Goal: Task Accomplishment & Management: Manage account settings

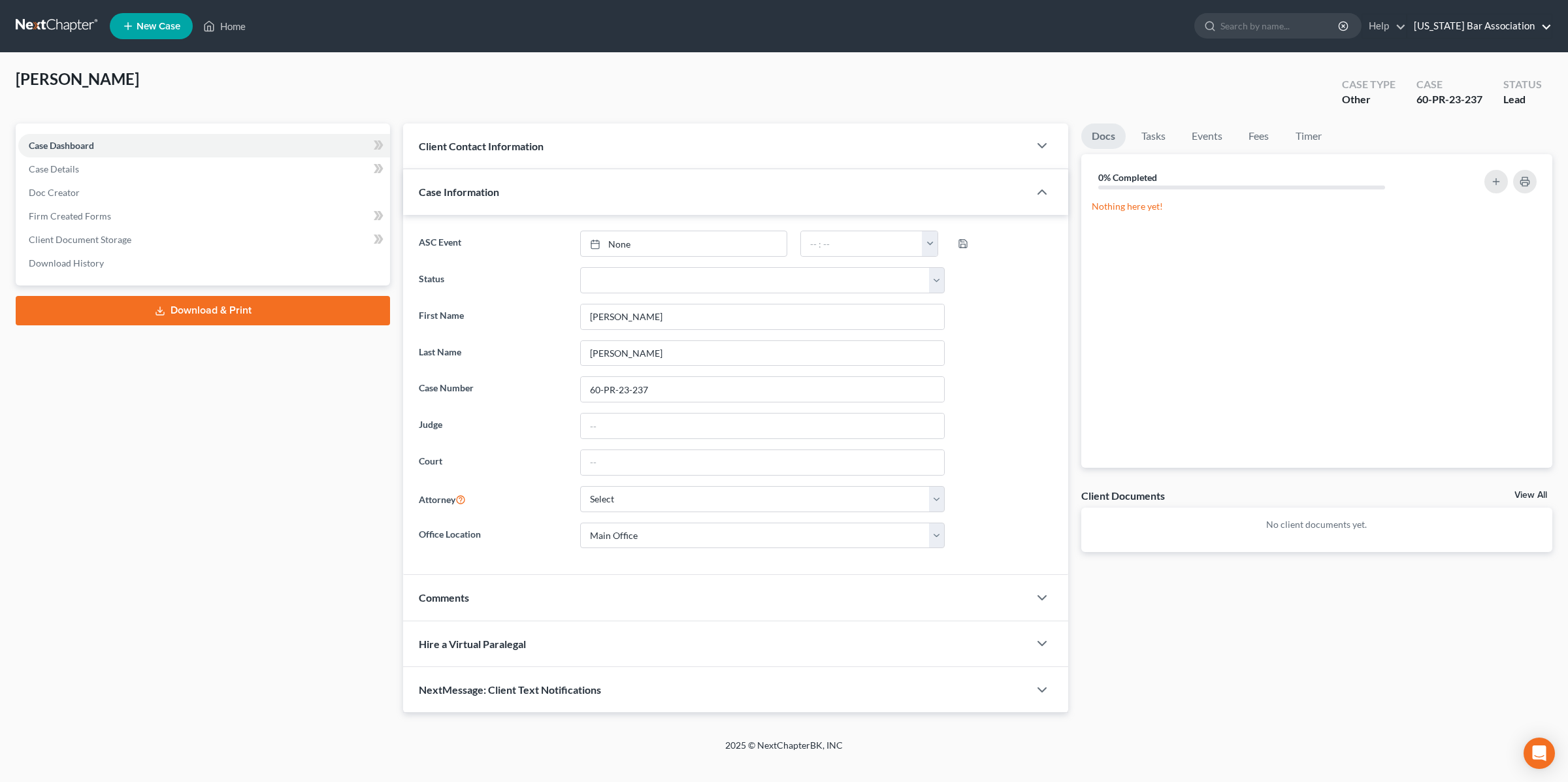
click at [1470, 32] on link "[US_STATE] Bar Association" at bounding box center [1479, 26] width 144 height 24
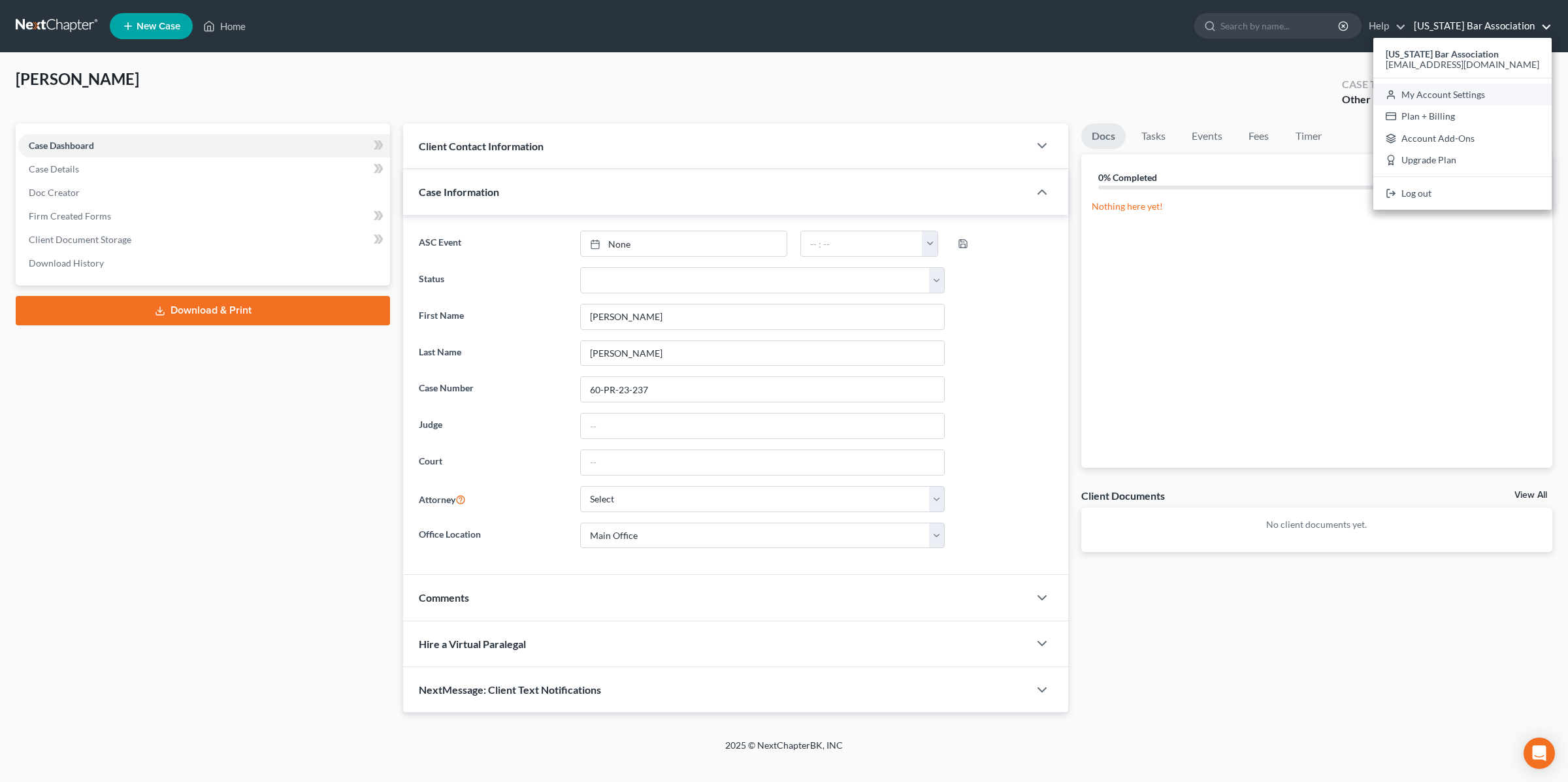
click at [1456, 92] on link "My Account Settings" at bounding box center [1461, 94] width 178 height 22
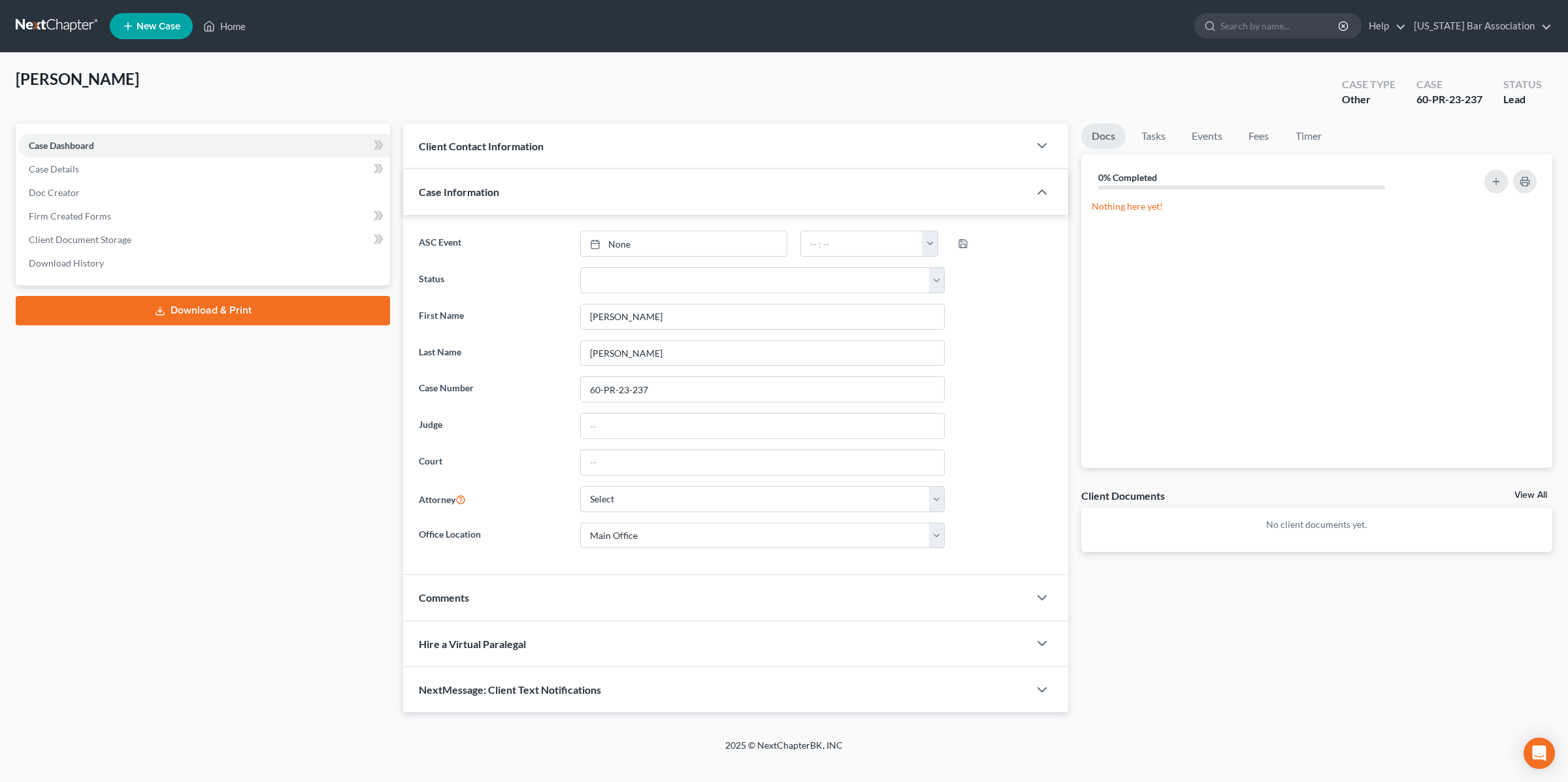
select select "24"
select select "2"
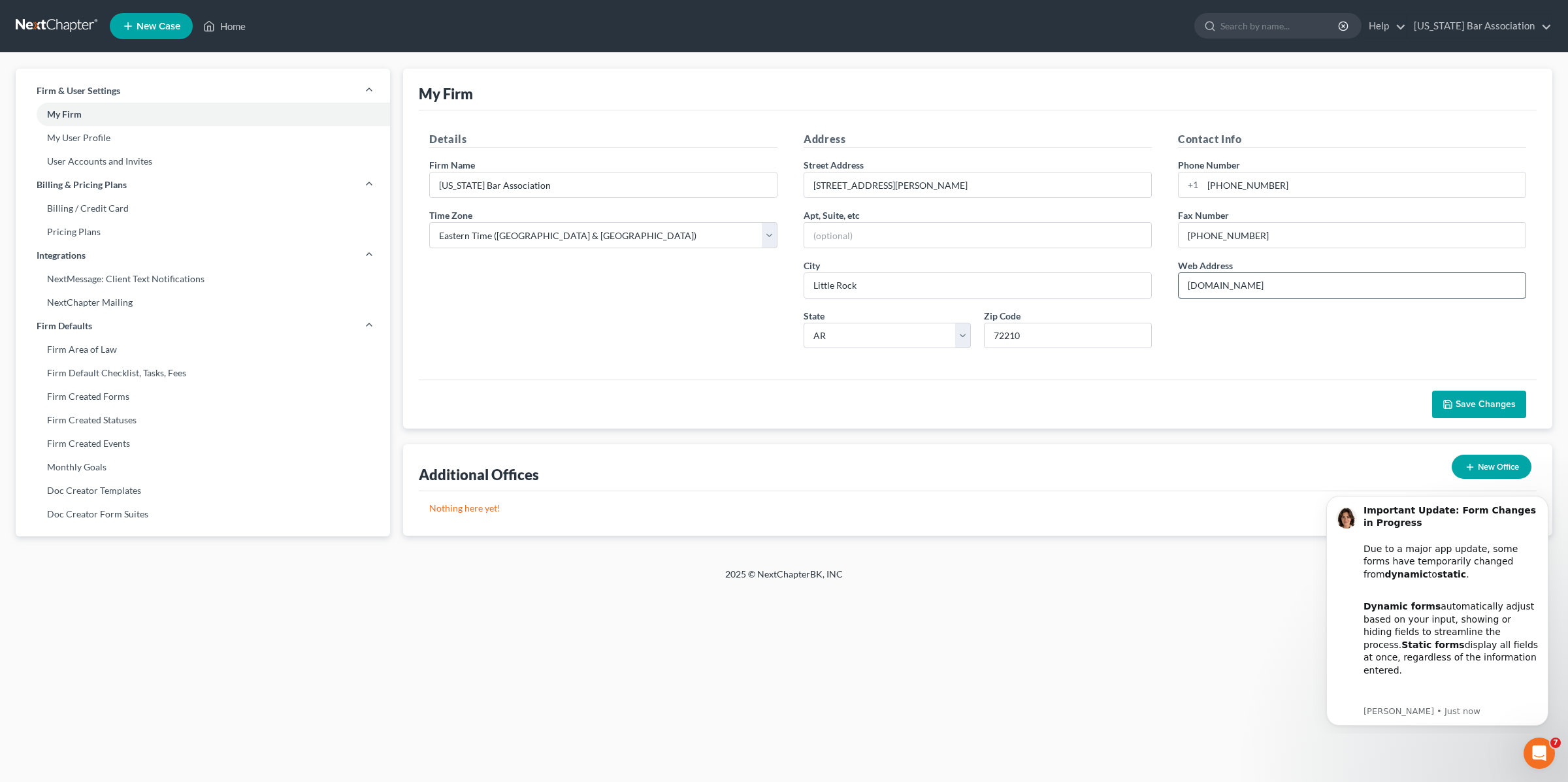
click at [1289, 289] on input "www.arkbar.com" at bounding box center [1351, 285] width 347 height 25
type input "www.arkbar.com"
click at [104, 139] on link "My User Profile" at bounding box center [203, 138] width 374 height 24
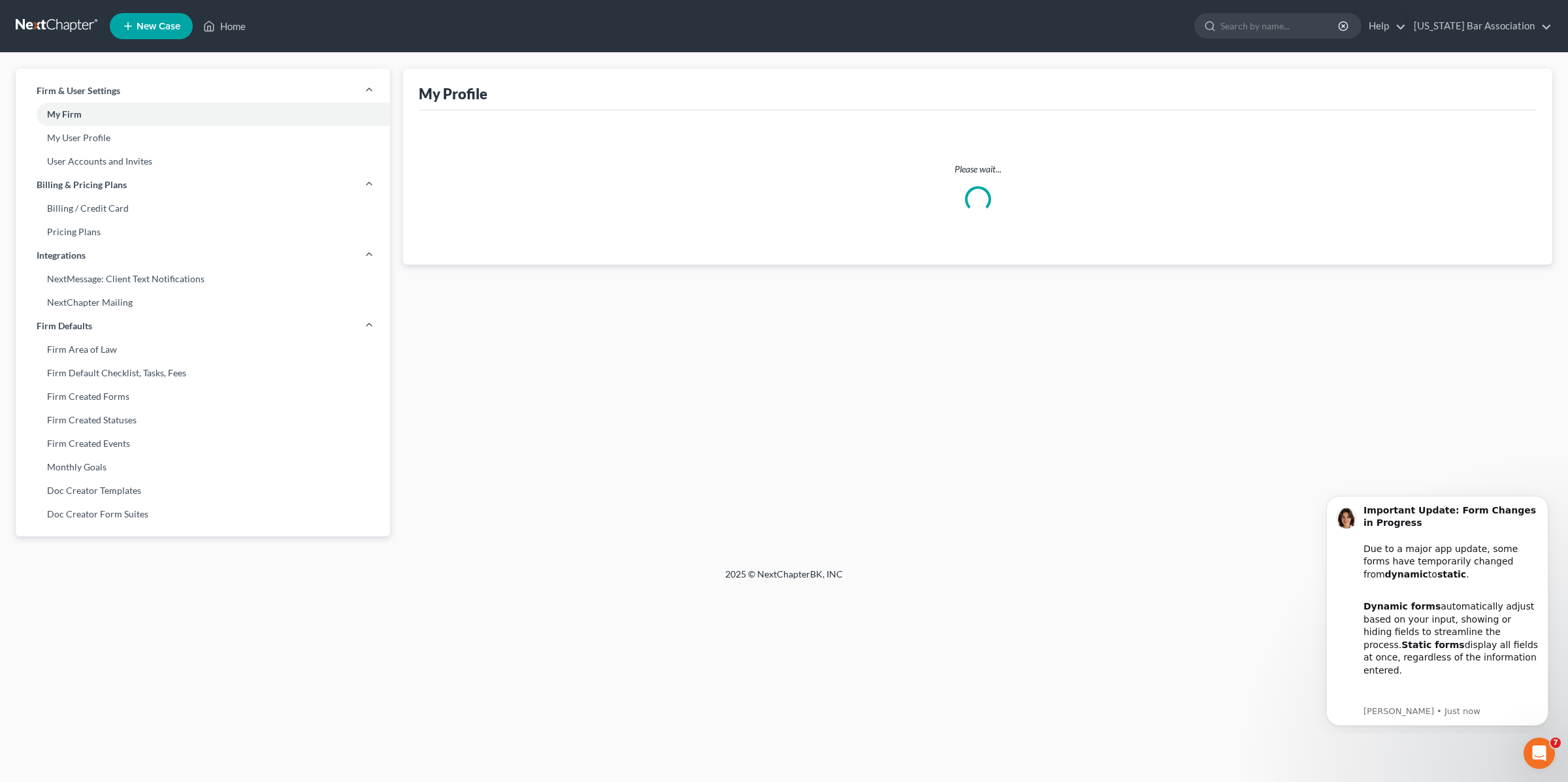
select select "2"
select select "attorney"
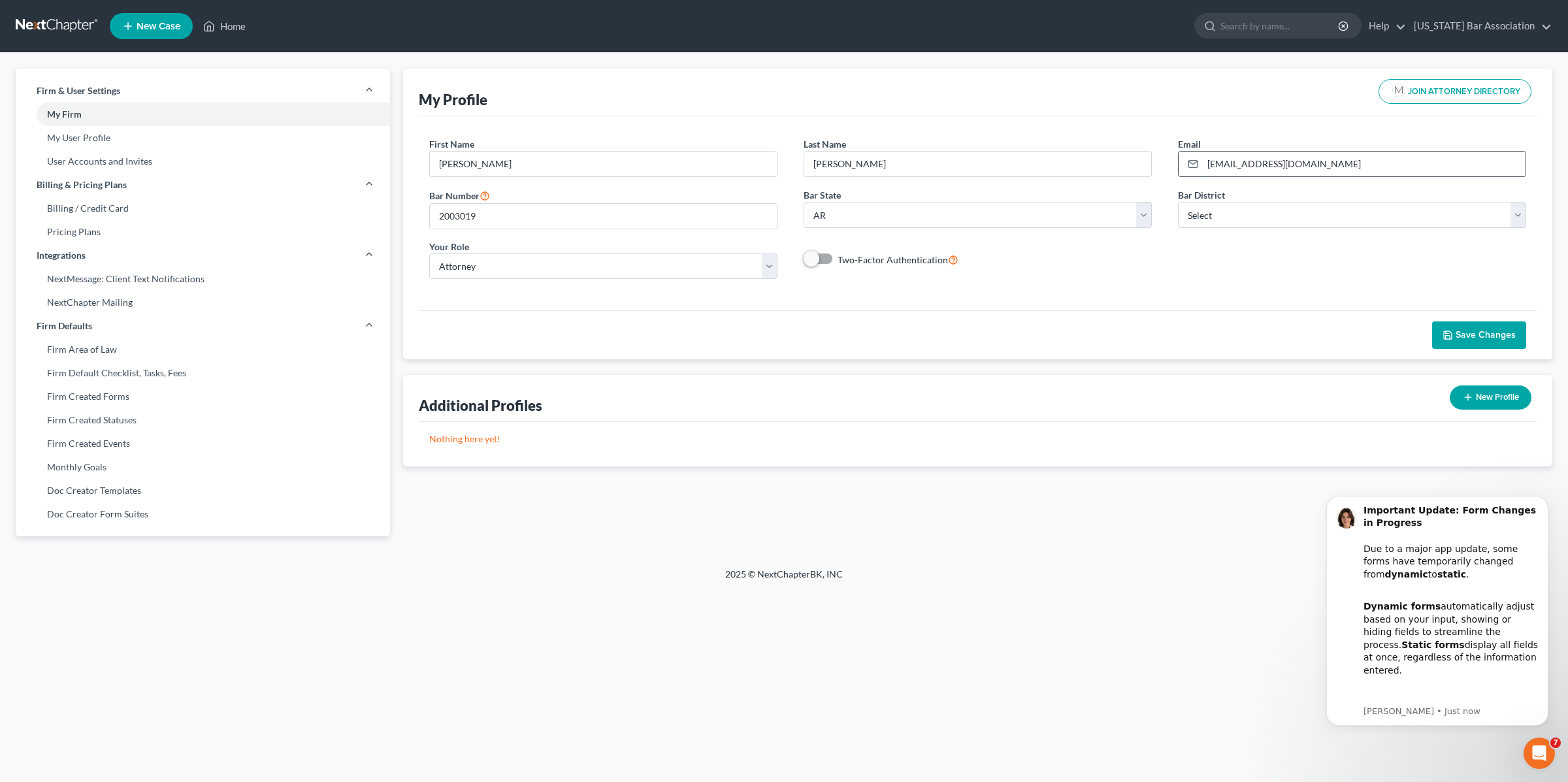
click at [1289, 154] on input "[EMAIL_ADDRESS][DOMAIN_NAME]" at bounding box center [1365, 164] width 323 height 25
click at [1289, 153] on input "[EMAIL_ADDRESS][DOMAIN_NAME]" at bounding box center [1365, 164] width 323 height 25
type input "sara.taylor@vlex.com"
click at [1473, 332] on span "Save Changes" at bounding box center [1485, 334] width 60 height 11
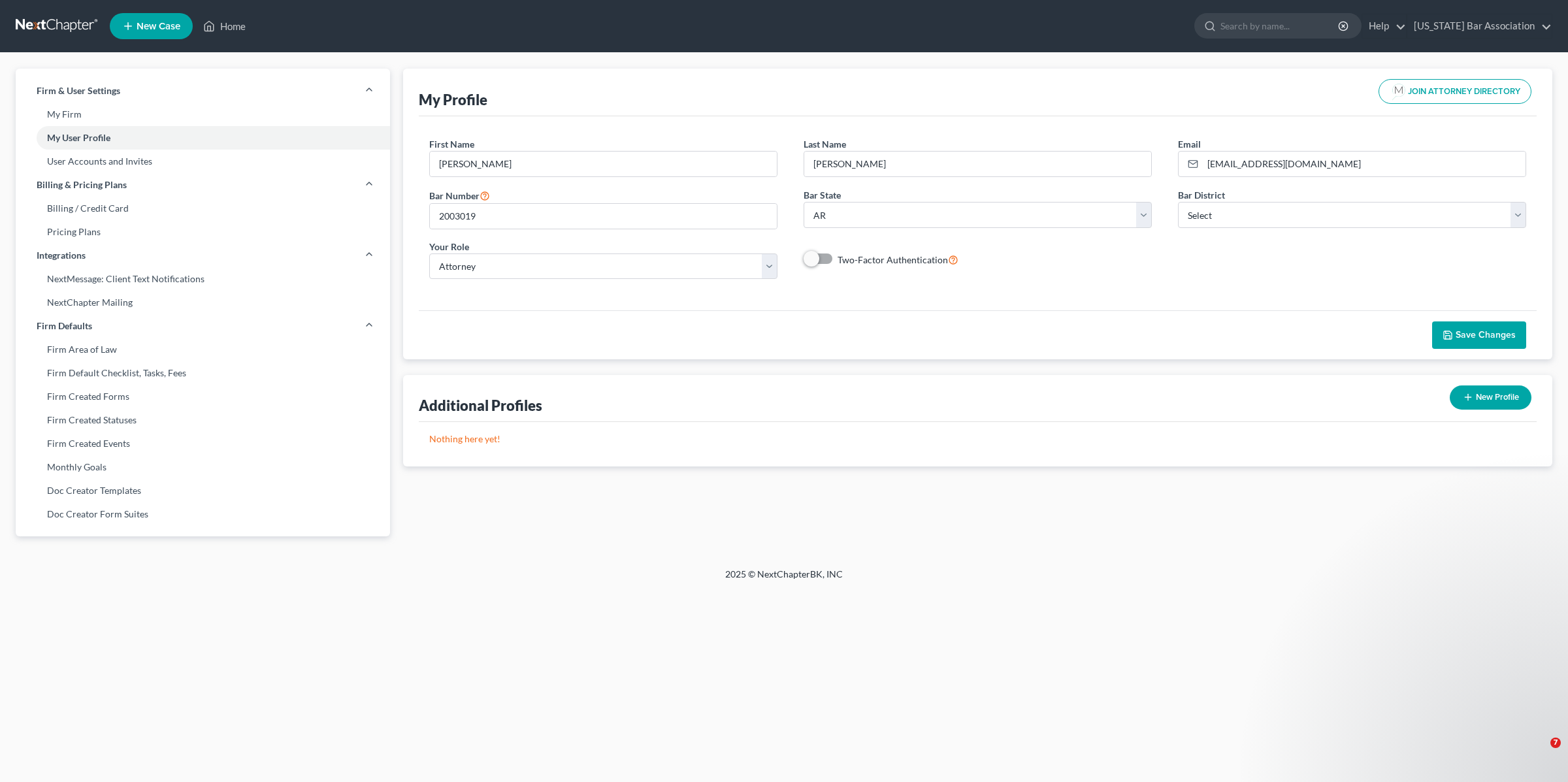
select select "2"
select select "attorney"
